Goal: Transaction & Acquisition: Purchase product/service

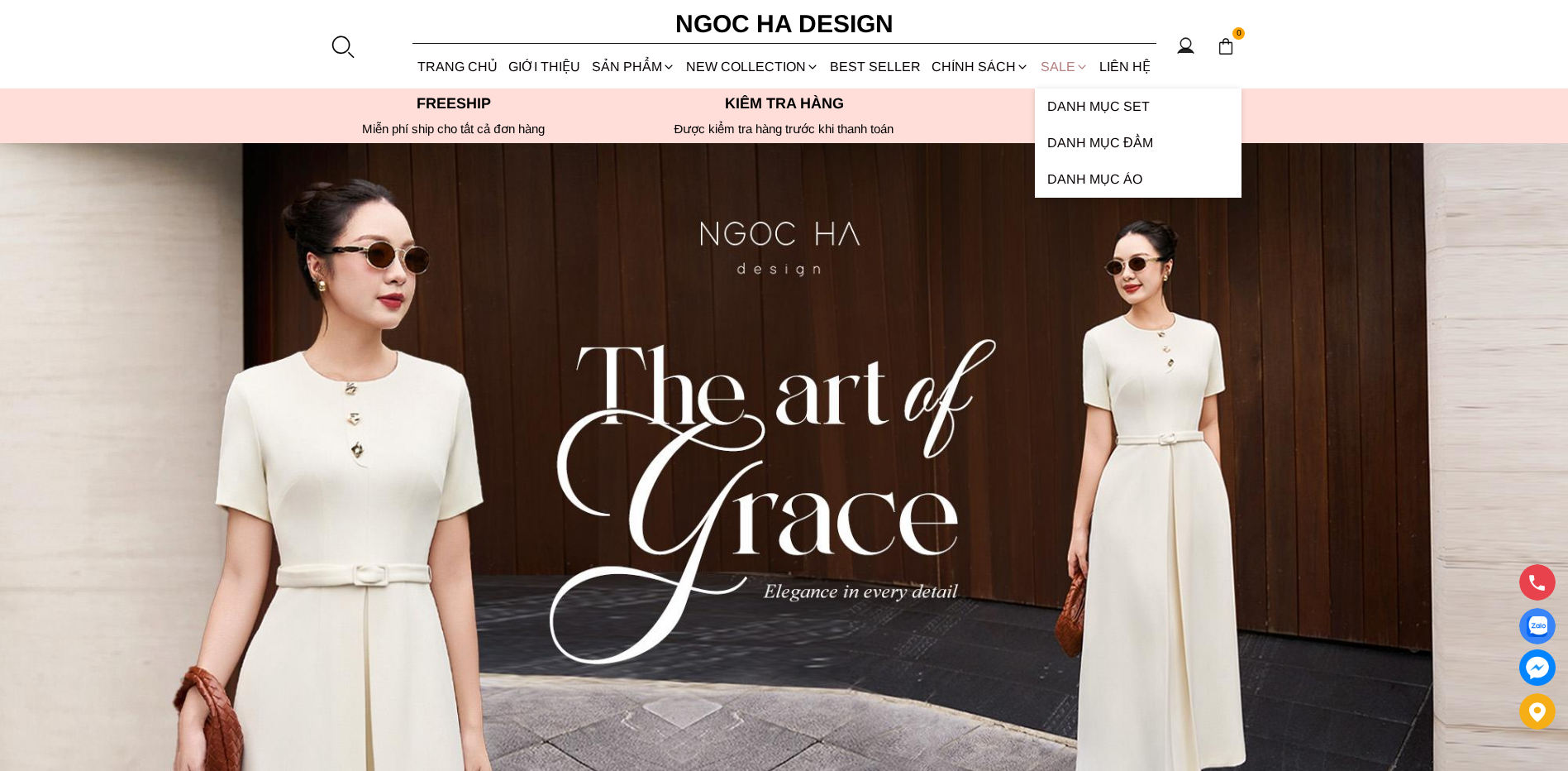
click at [1056, 65] on link "SALE" at bounding box center [1064, 67] width 58 height 44
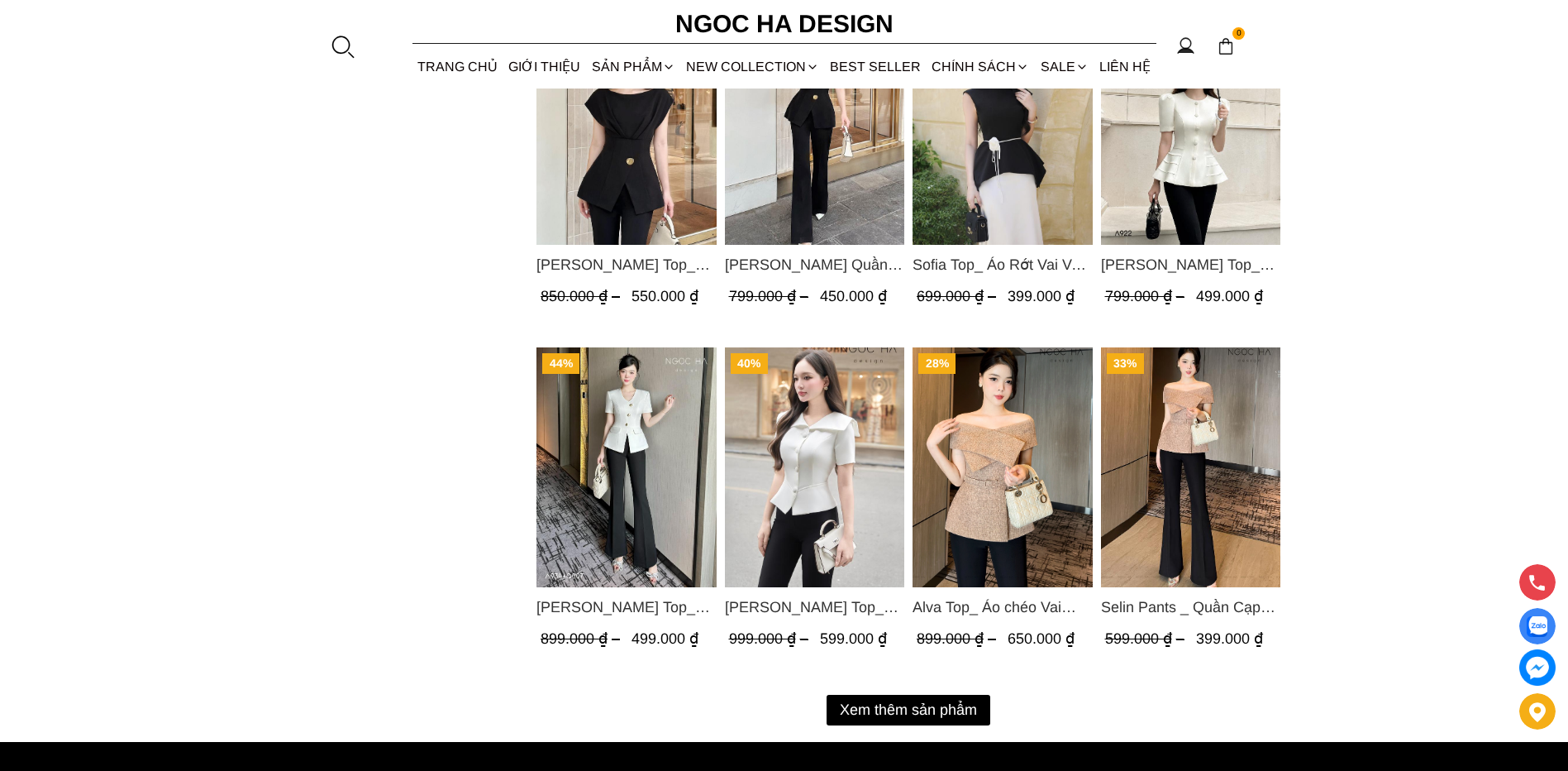
scroll to position [1902, 0]
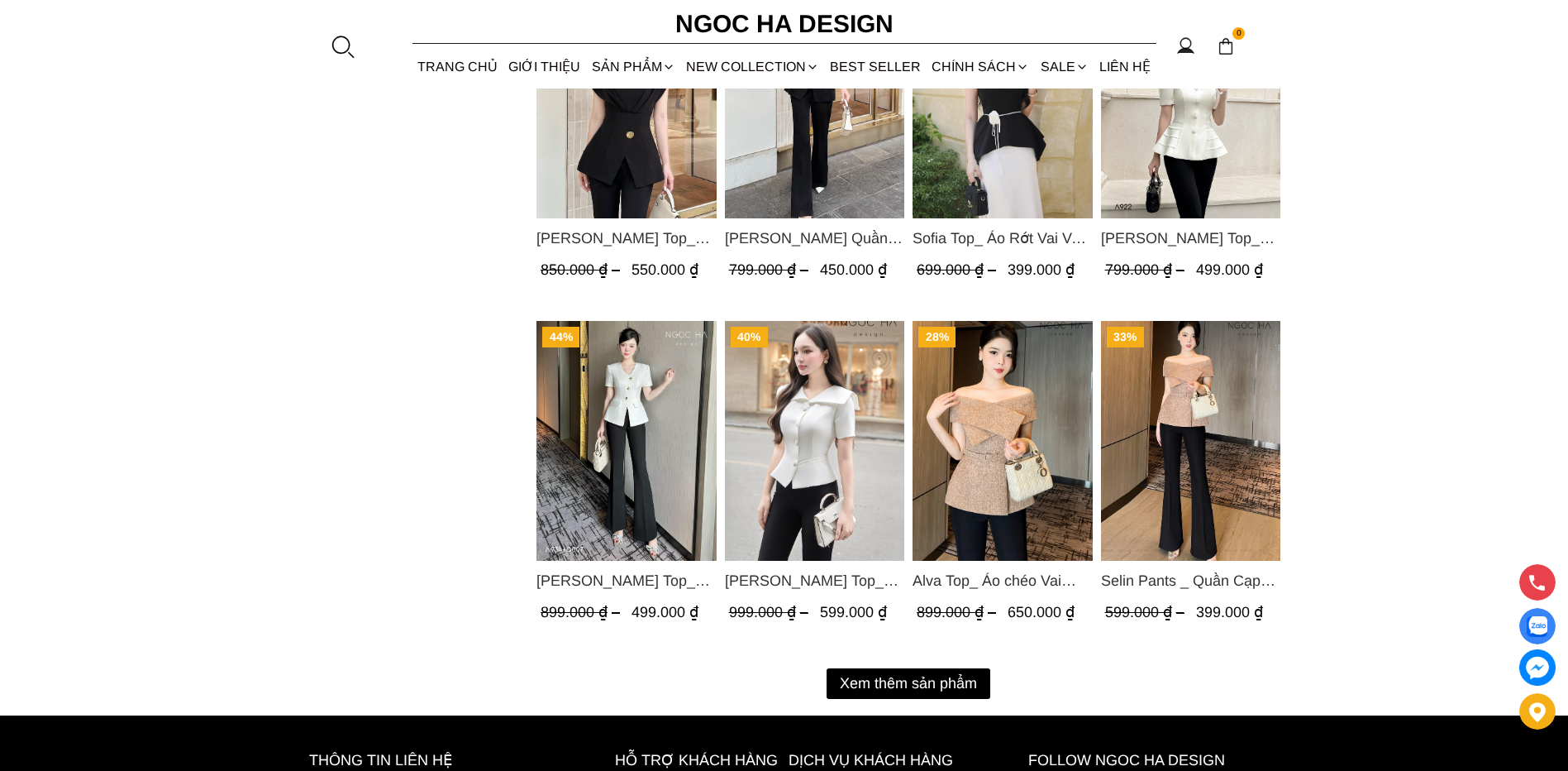
click at [969, 681] on button "Xem thêm sản phẩm" at bounding box center [907, 684] width 164 height 31
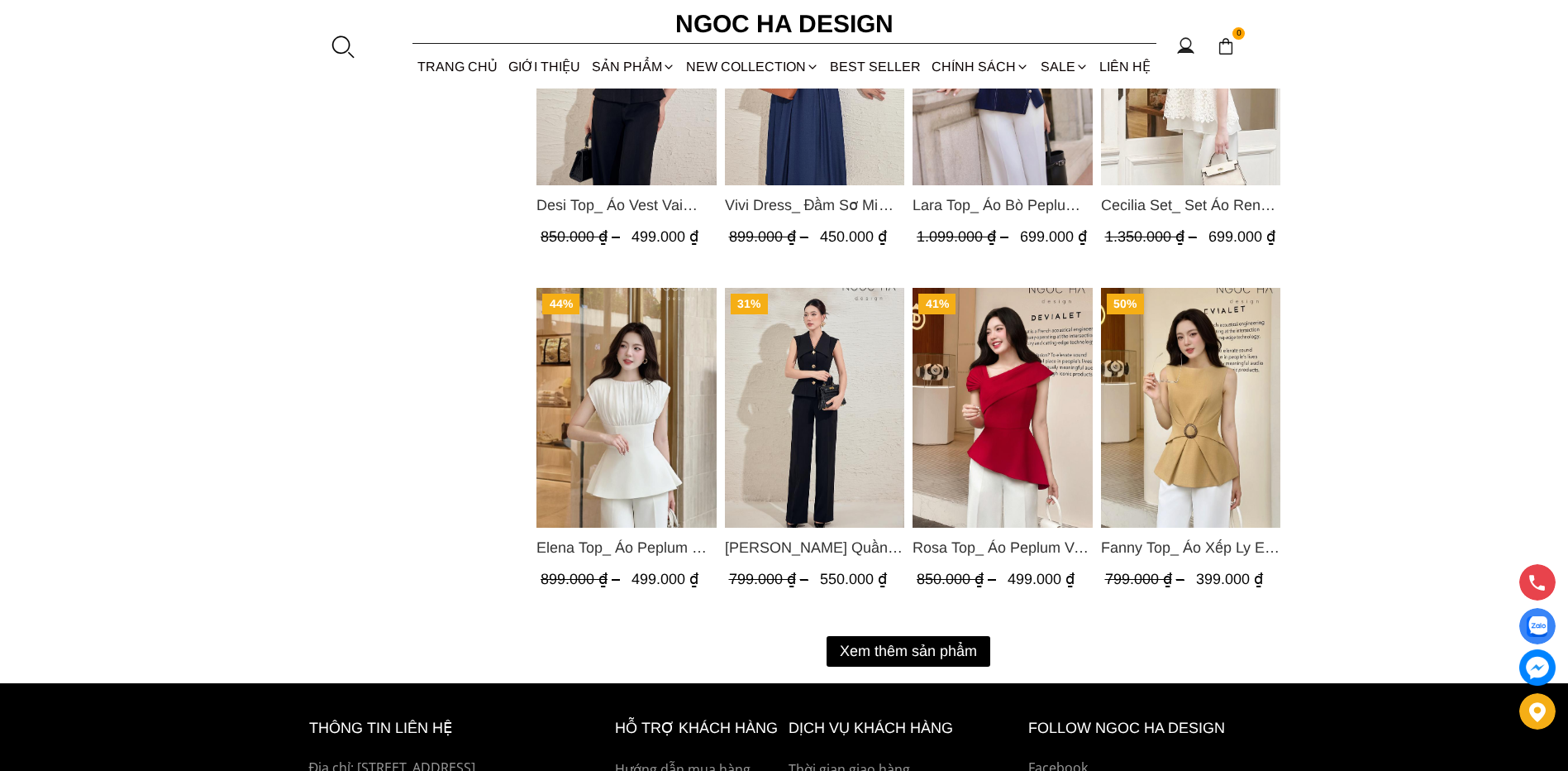
scroll to position [3721, 0]
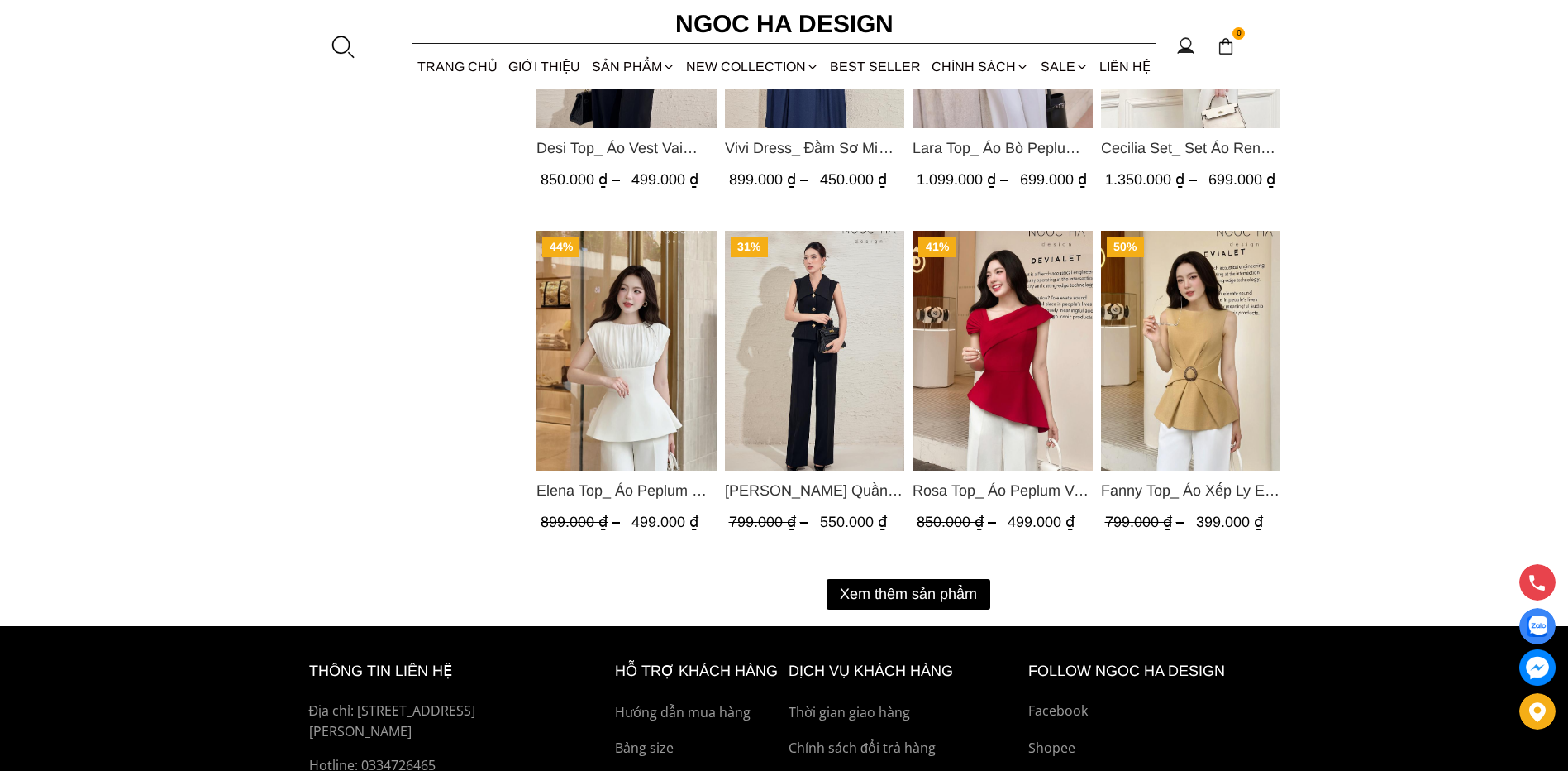
click at [862, 583] on button "Xem thêm sản phẩm" at bounding box center [907, 594] width 164 height 31
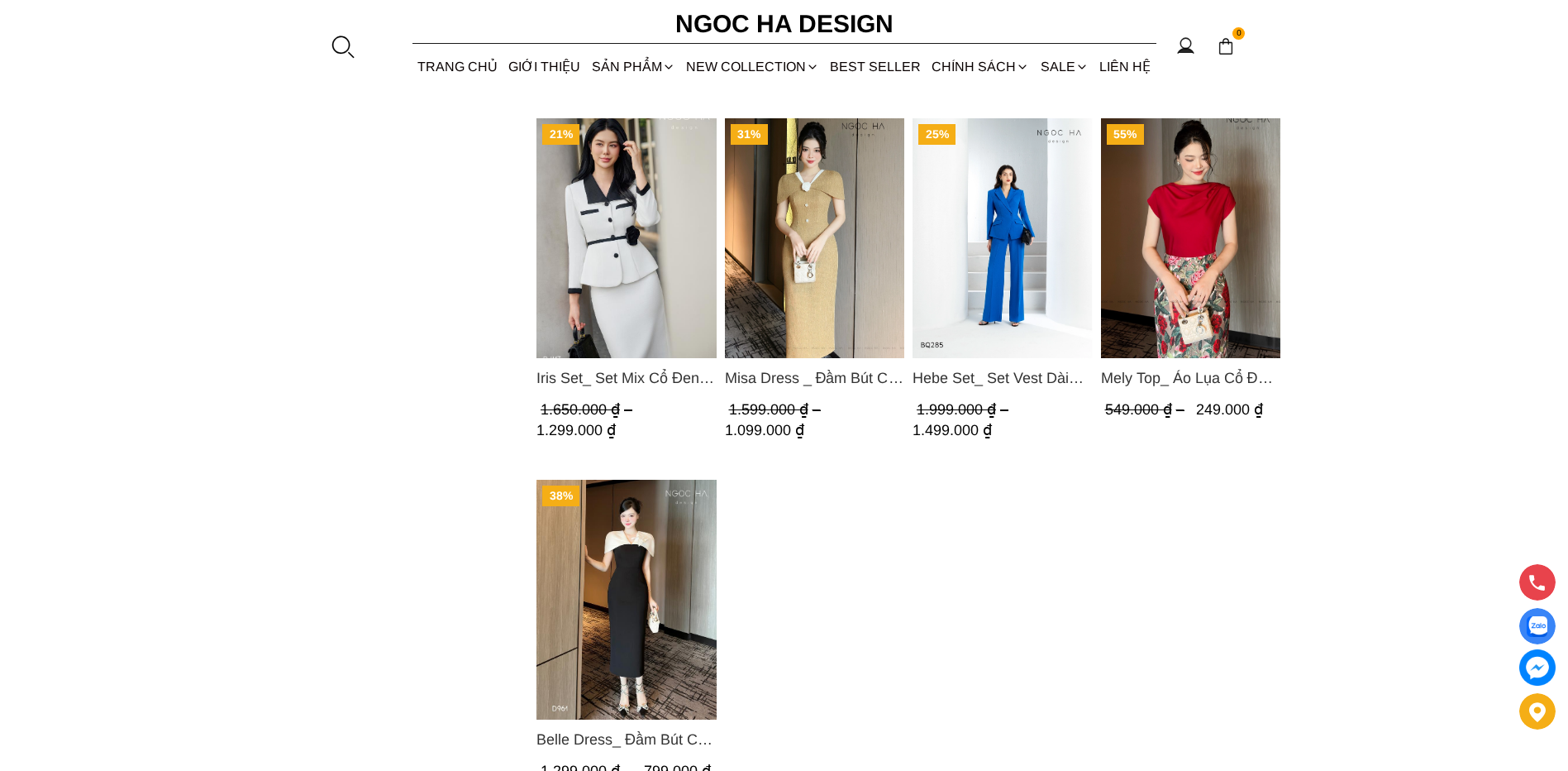
scroll to position [5272, 0]
